Goal: Book appointment/travel/reservation

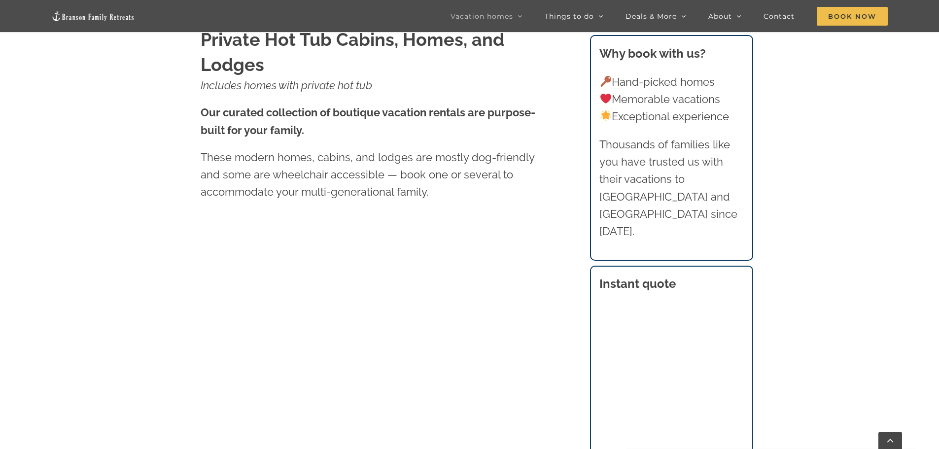
scroll to position [493, 0]
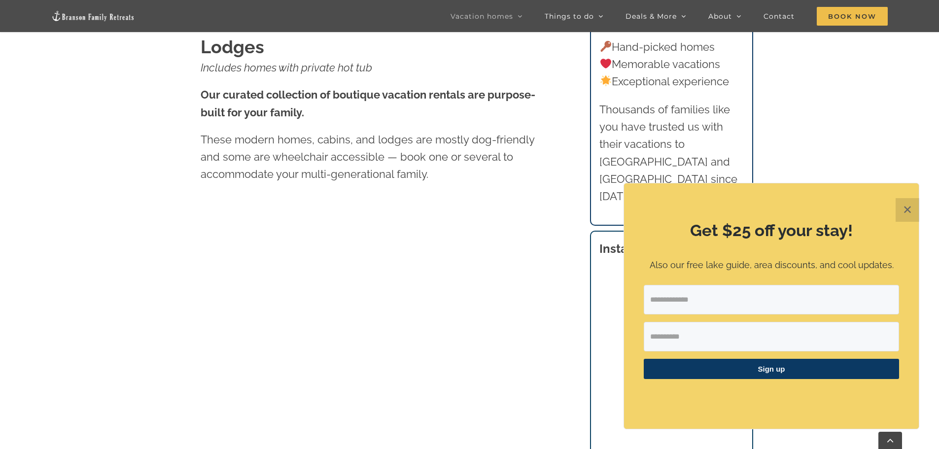
click at [902, 211] on button "✕" at bounding box center [907, 210] width 24 height 24
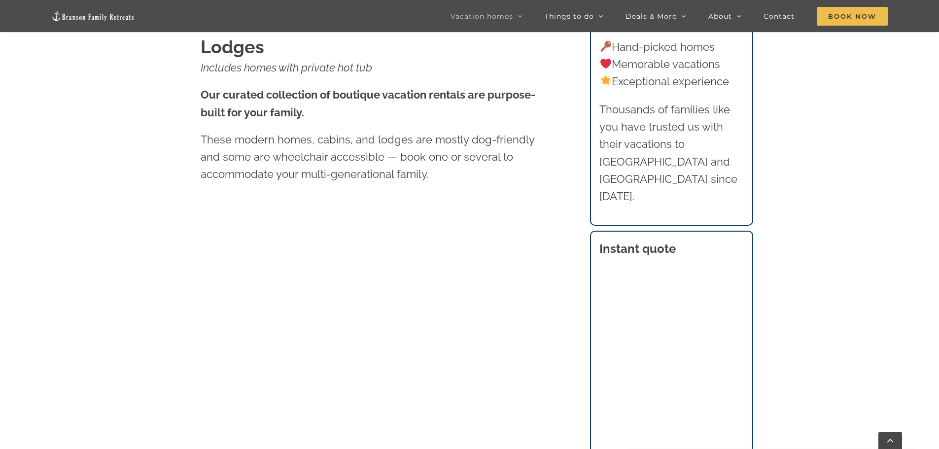
scroll to position [621, 0]
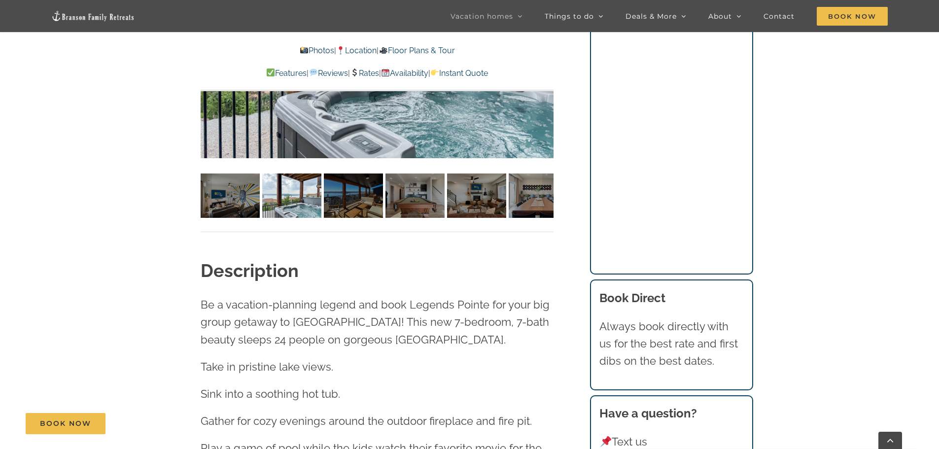
scroll to position [887, 0]
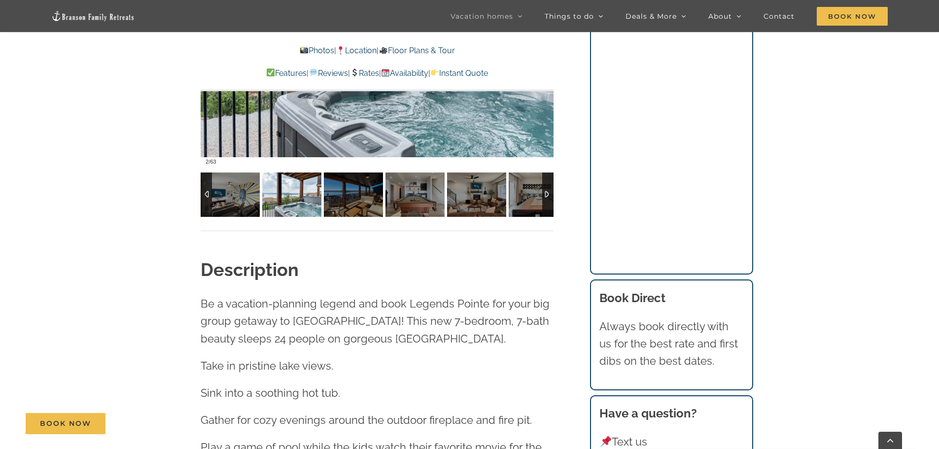
click at [299, 188] on img at bounding box center [291, 194] width 59 height 44
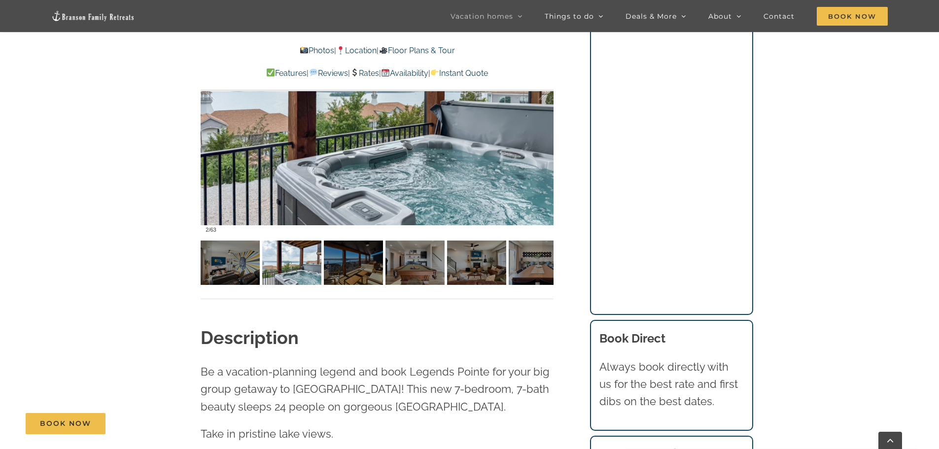
scroll to position [789, 0]
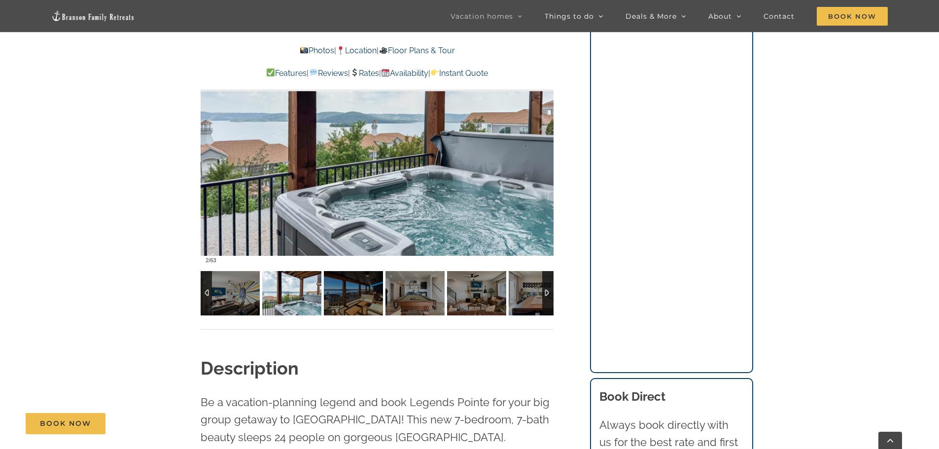
click at [289, 291] on img at bounding box center [291, 293] width 59 height 44
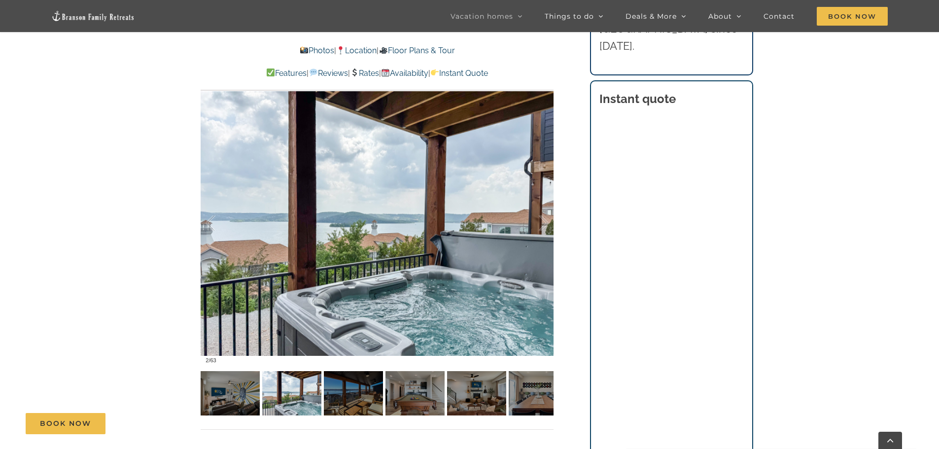
scroll to position [690, 0]
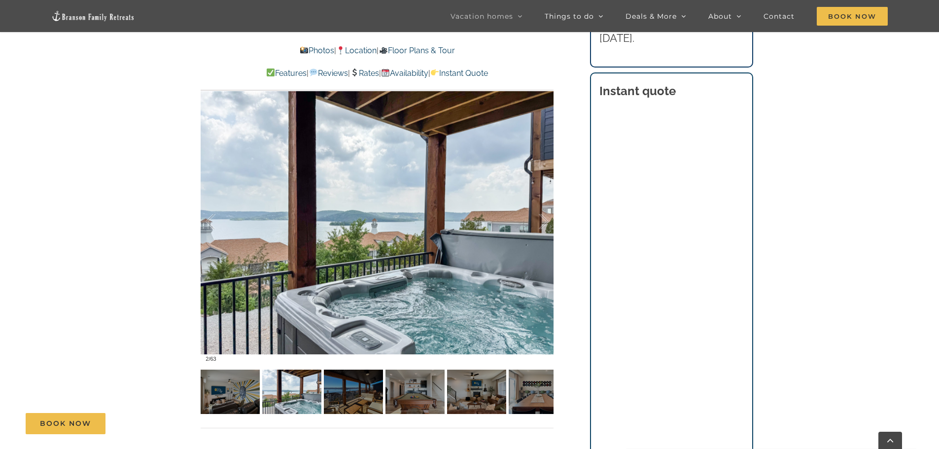
click at [430, 234] on div at bounding box center [377, 222] width 353 height 290
click at [367, 222] on link at bounding box center [376, 221] width 39 height 39
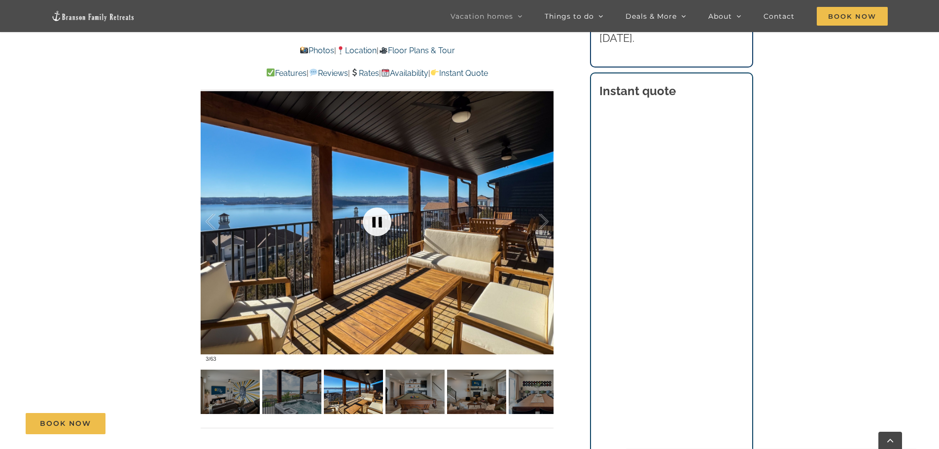
click at [378, 223] on link at bounding box center [376, 221] width 39 height 39
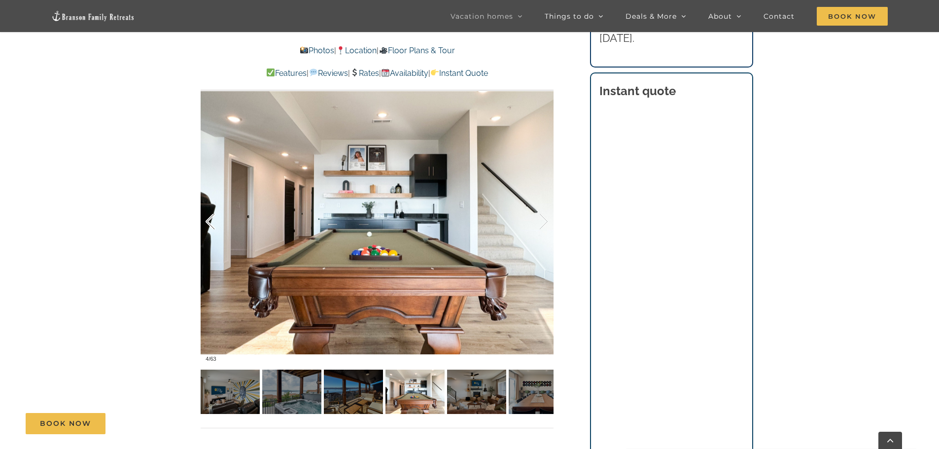
click at [209, 218] on div at bounding box center [221, 221] width 31 height 61
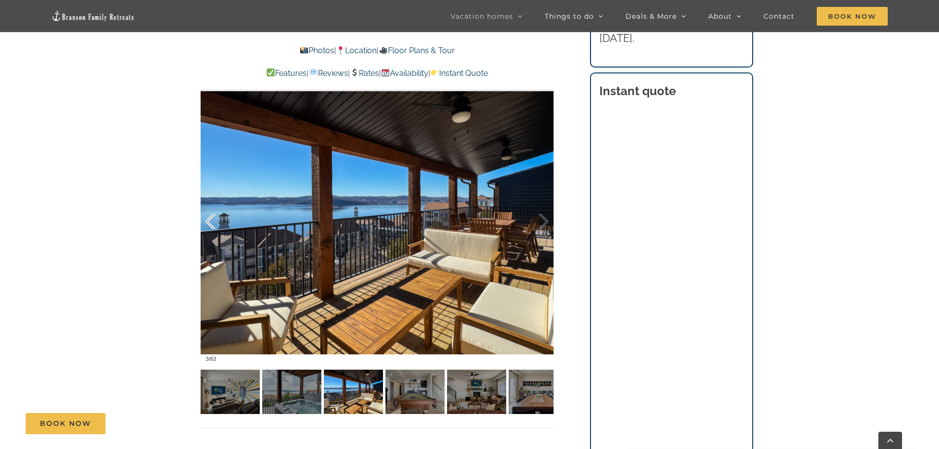
click at [209, 218] on div at bounding box center [221, 221] width 31 height 61
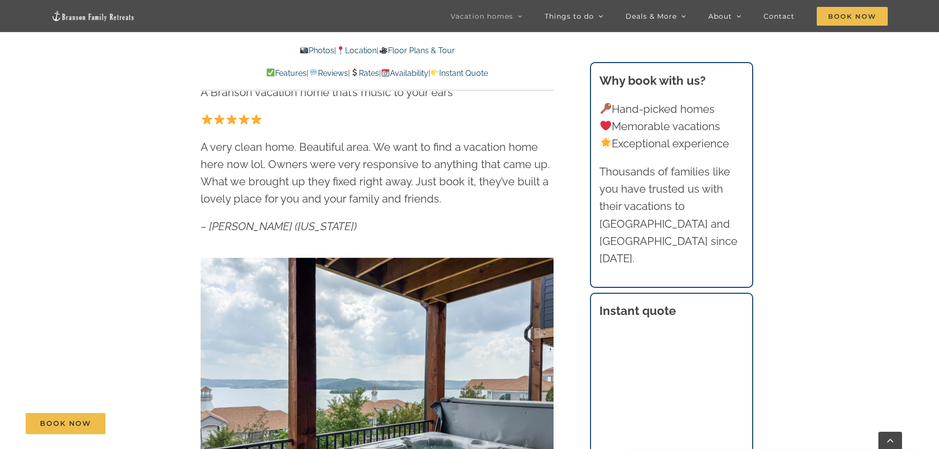
scroll to position [542, 0]
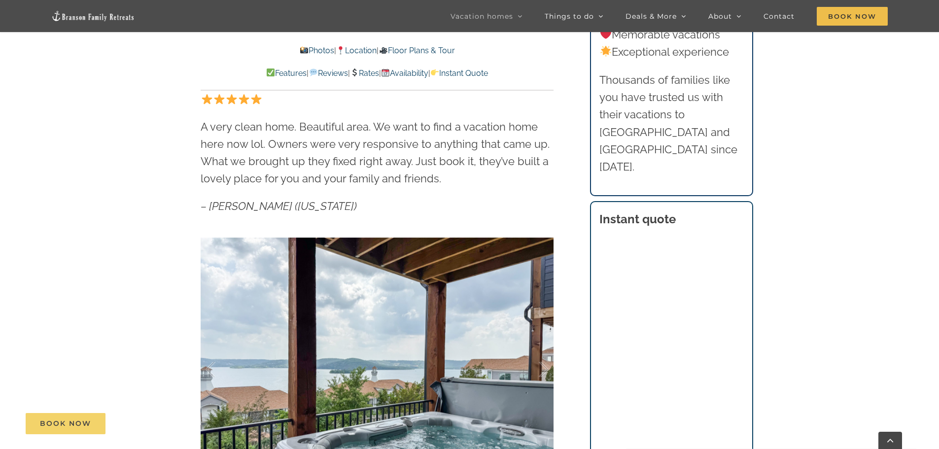
click at [87, 431] on link "Book Now" at bounding box center [66, 423] width 80 height 21
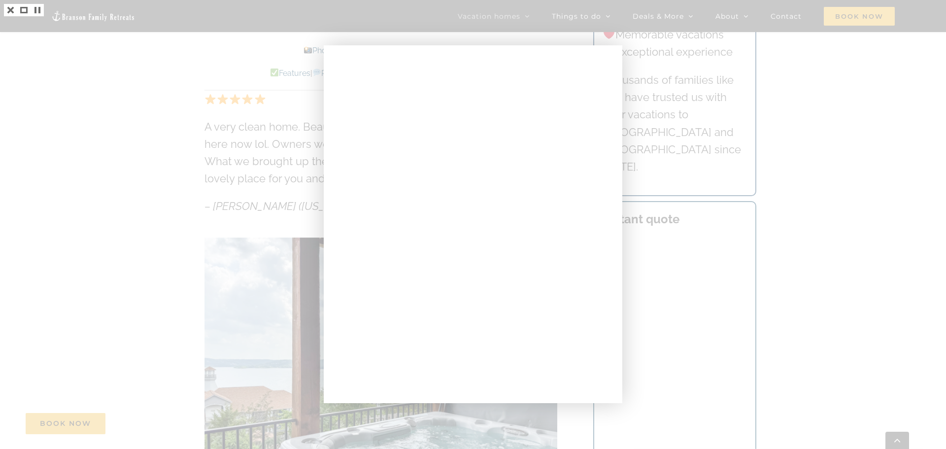
click at [151, 189] on div at bounding box center [473, 224] width 946 height 449
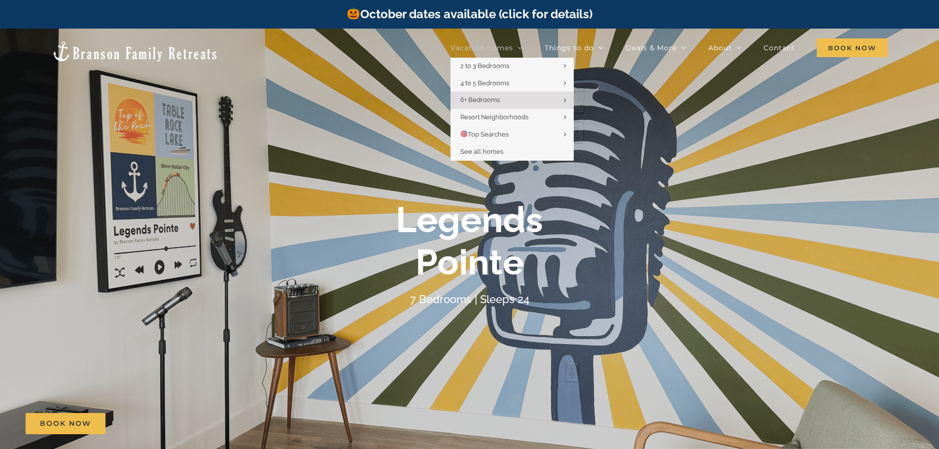
click at [478, 54] on link "Vacation homes" at bounding box center [486, 48] width 72 height 20
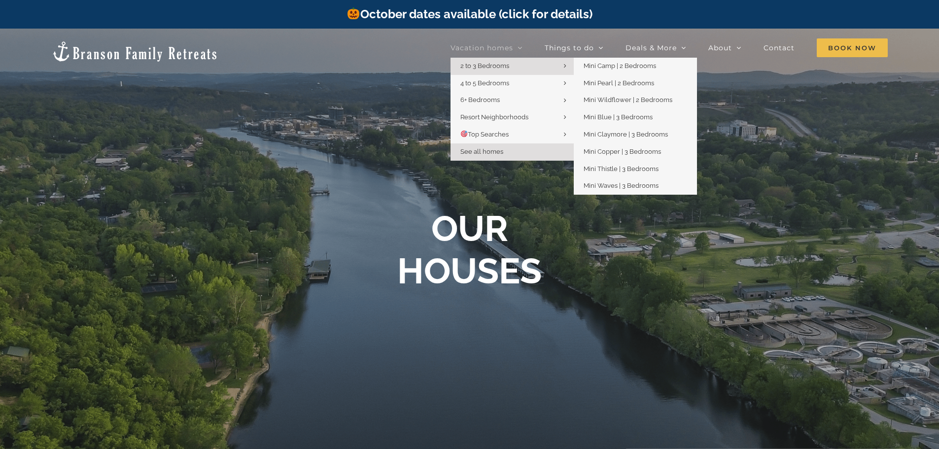
click at [486, 68] on span "2 to 3 Bedrooms" at bounding box center [484, 65] width 49 height 7
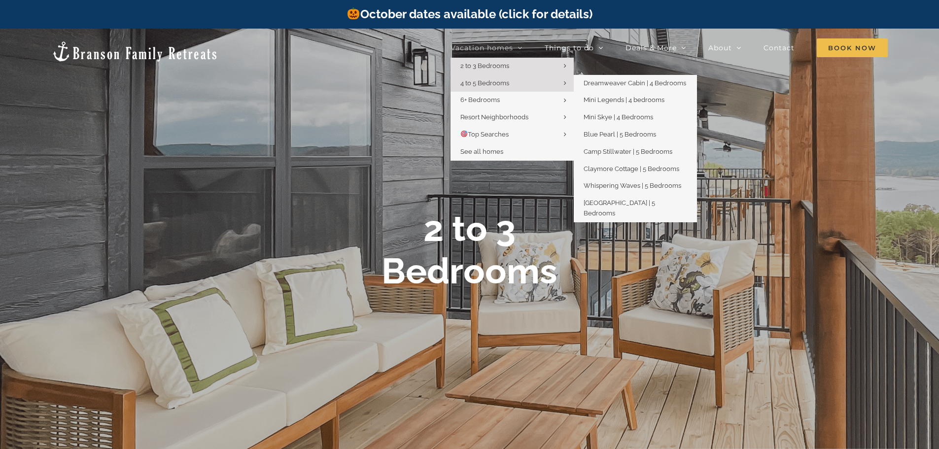
click at [507, 77] on link "4 to 5 Bedrooms" at bounding box center [511, 83] width 123 height 17
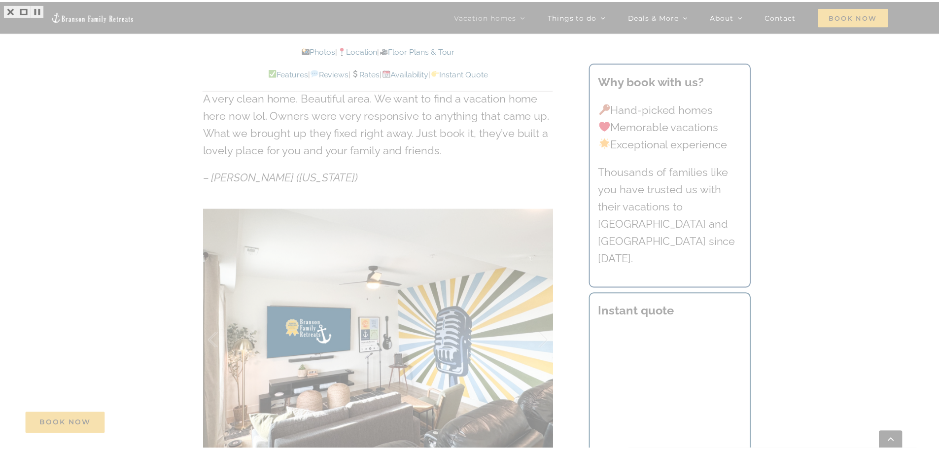
scroll to position [542, 0]
